Goal: Task Accomplishment & Management: Manage account settings

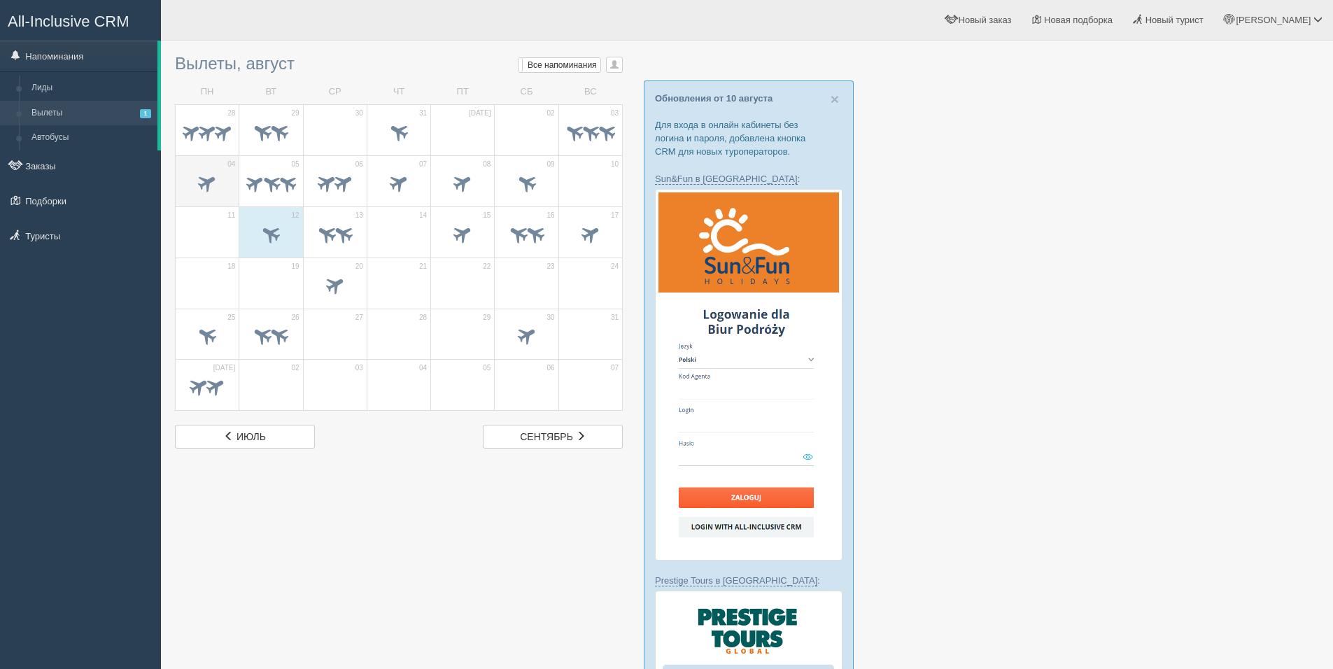
scroll to position [1, 0]
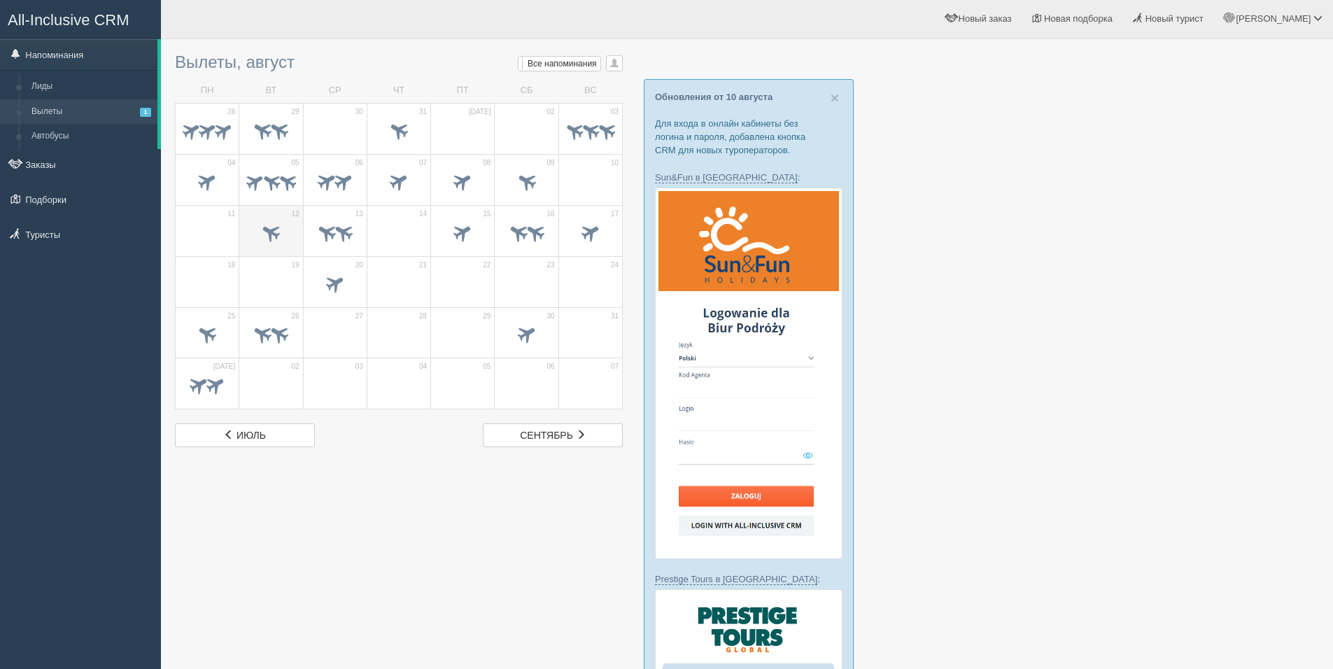
click at [272, 225] on span at bounding box center [271, 231] width 23 height 23
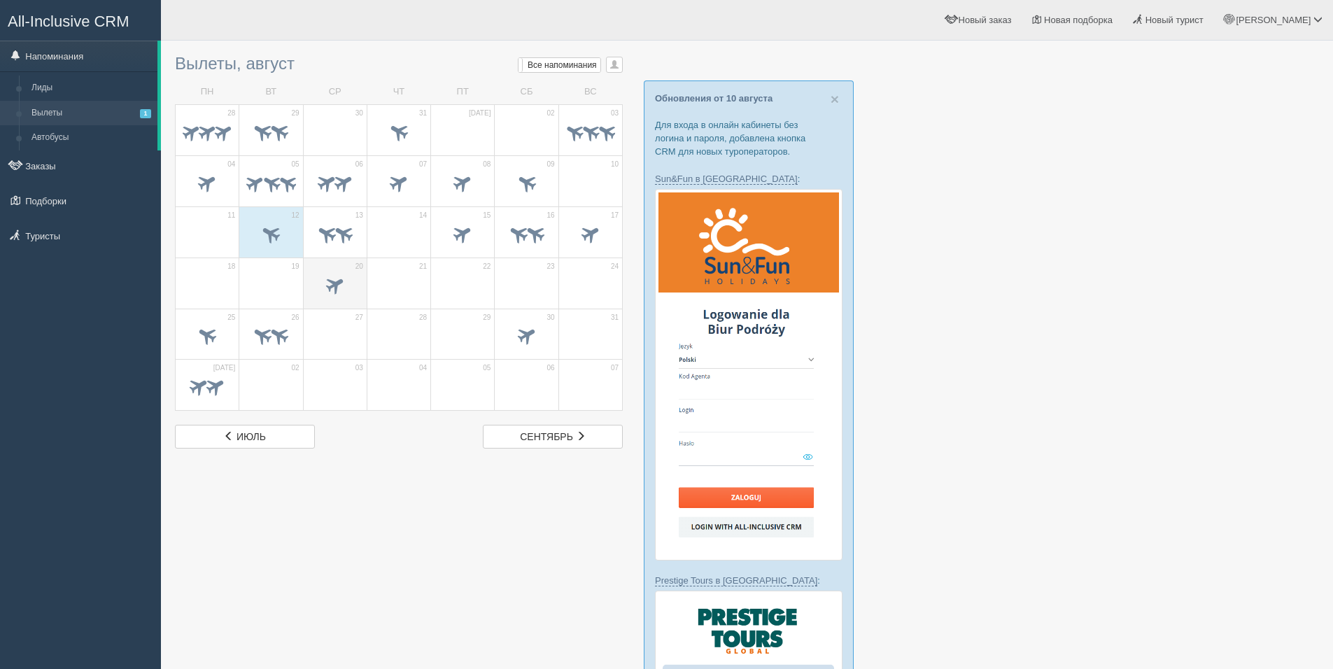
scroll to position [1, 0]
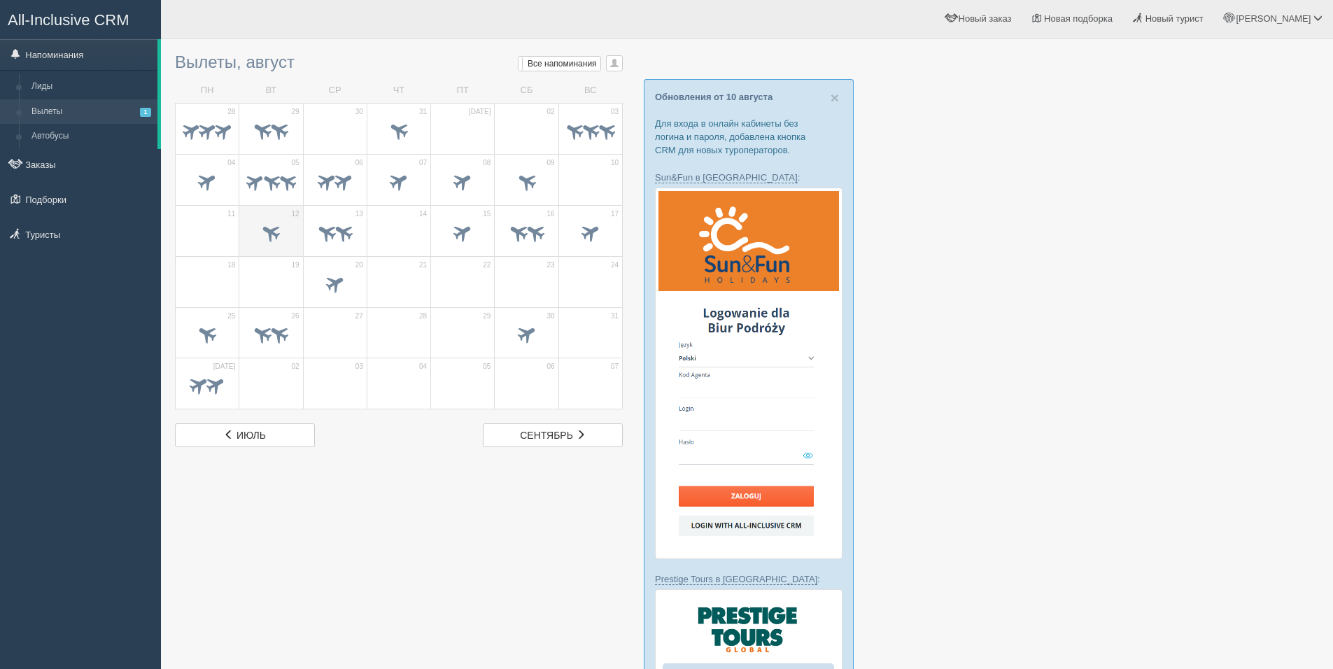
click at [293, 235] on span at bounding box center [270, 235] width 49 height 24
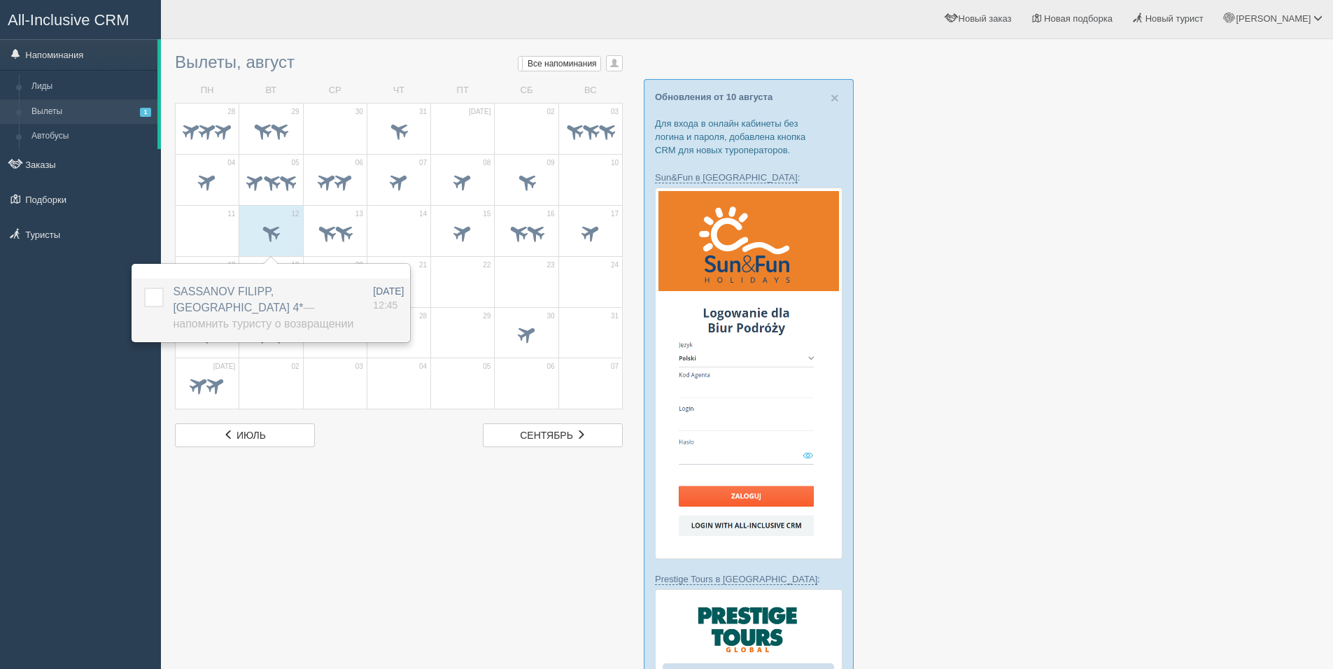
click at [144, 288] on label at bounding box center [144, 288] width 0 height 0
click at [0, 0] on input "checkbox" at bounding box center [0, 0] width 0 height 0
click at [340, 233] on span at bounding box center [343, 231] width 23 height 23
